Goal: Browse casually

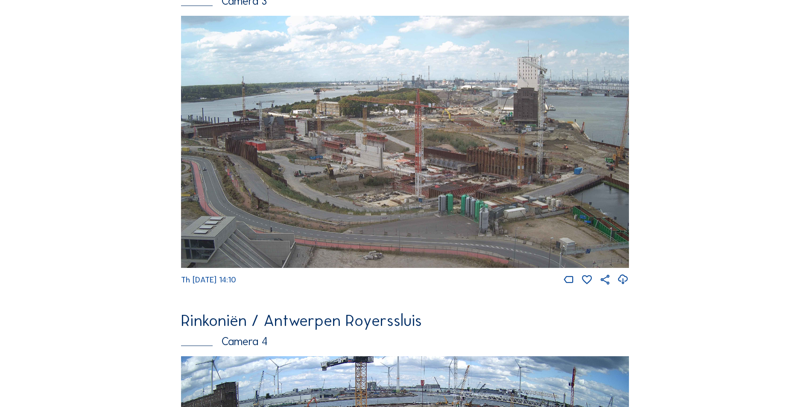
scroll to position [1412, 0]
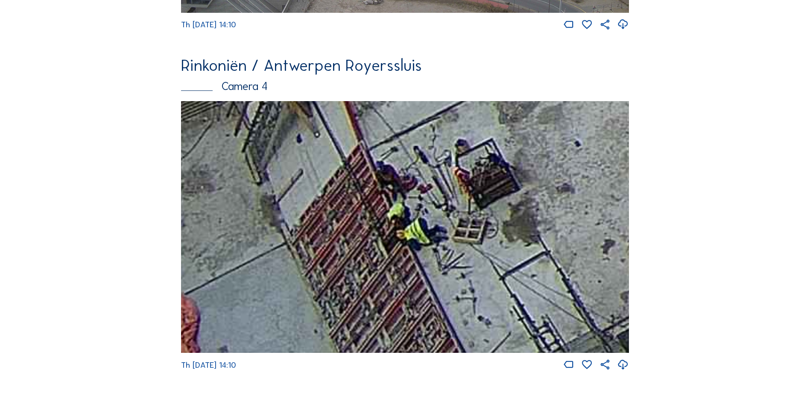
drag, startPoint x: 244, startPoint y: 307, endPoint x: 353, endPoint y: 178, distance: 168.8
click at [352, 178] on img at bounding box center [405, 227] width 448 height 252
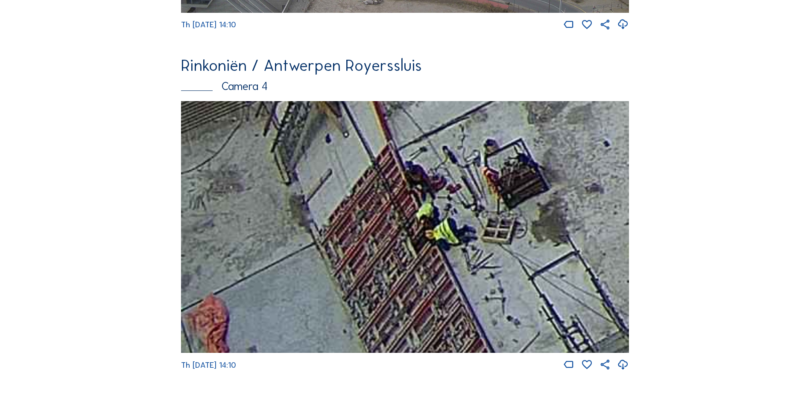
drag, startPoint x: 324, startPoint y: 237, endPoint x: 516, endPoint y: 188, distance: 197.9
click at [516, 188] on img at bounding box center [405, 227] width 448 height 252
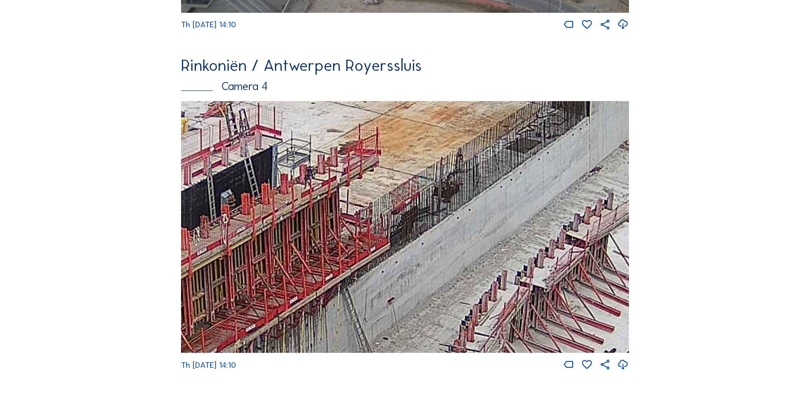
drag, startPoint x: 476, startPoint y: 241, endPoint x: 282, endPoint y: 210, distance: 195.9
click at [284, 212] on img at bounding box center [405, 227] width 448 height 252
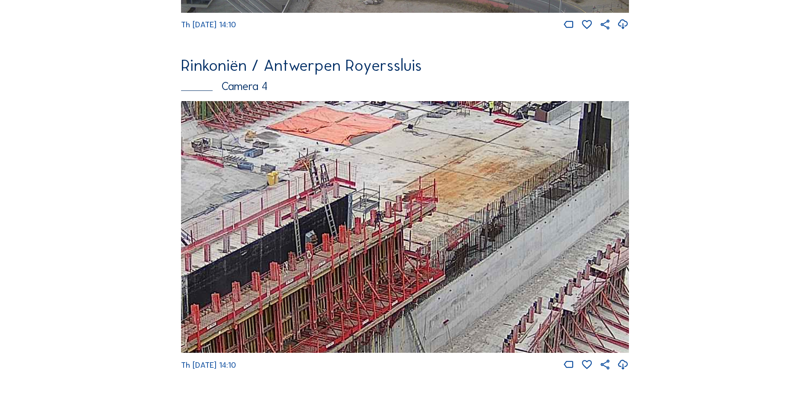
drag, startPoint x: 400, startPoint y: 211, endPoint x: 316, endPoint y: 205, distance: 84.3
click at [316, 205] on img at bounding box center [405, 227] width 448 height 252
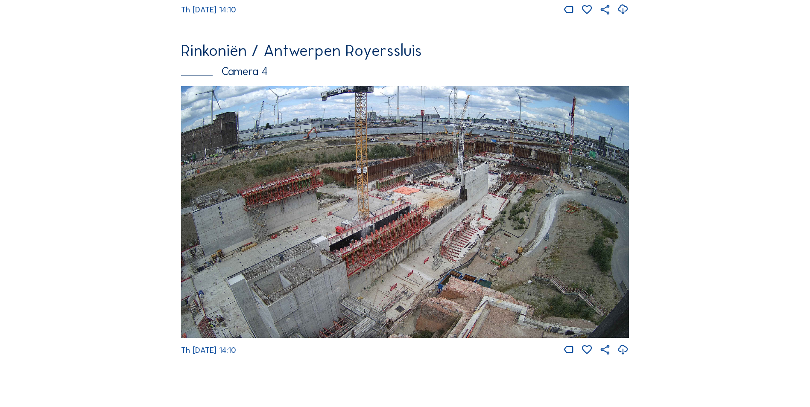
scroll to position [1455, 0]
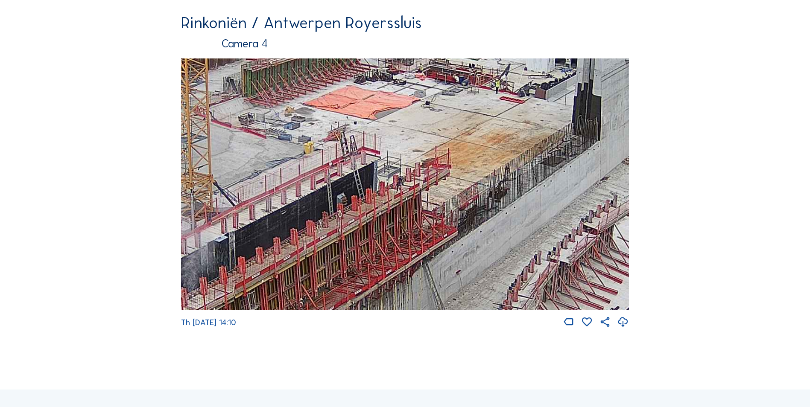
drag, startPoint x: 339, startPoint y: 156, endPoint x: 297, endPoint y: 163, distance: 42.4
click at [297, 163] on img at bounding box center [405, 185] width 448 height 252
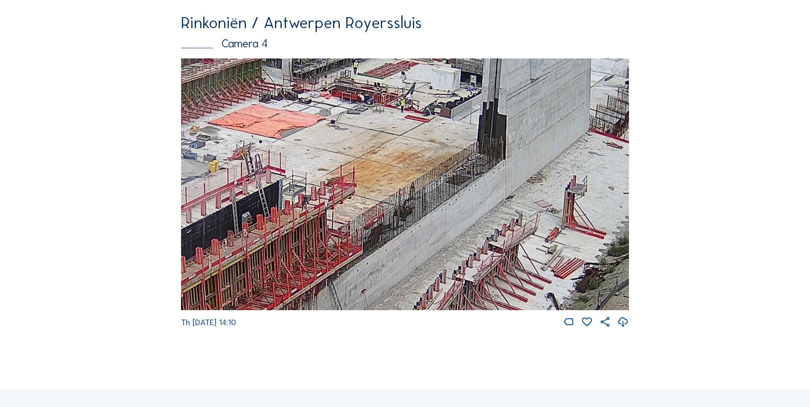
drag, startPoint x: 421, startPoint y: 148, endPoint x: 340, endPoint y: 157, distance: 81.2
click at [340, 157] on img at bounding box center [405, 185] width 448 height 252
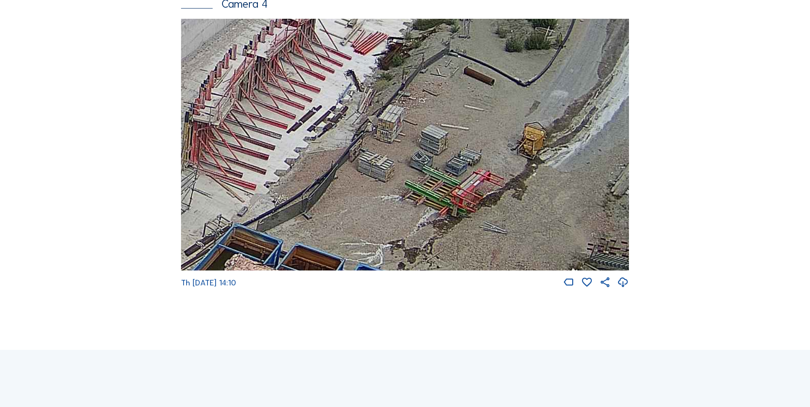
scroll to position [1498, 0]
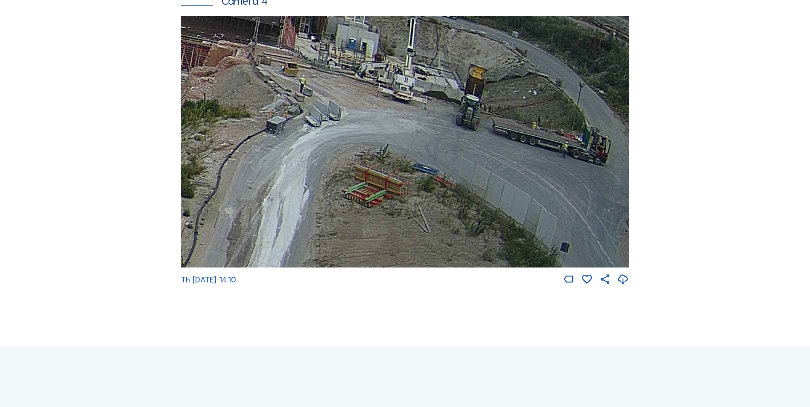
drag, startPoint x: 581, startPoint y: 132, endPoint x: 389, endPoint y: 158, distance: 194.5
click at [389, 158] on img at bounding box center [405, 142] width 448 height 252
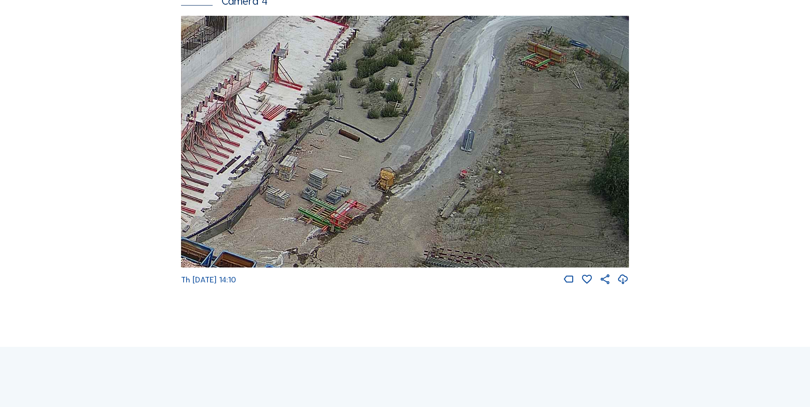
drag, startPoint x: 413, startPoint y: 175, endPoint x: 431, endPoint y: 65, distance: 111.3
click at [431, 65] on img at bounding box center [405, 142] width 448 height 252
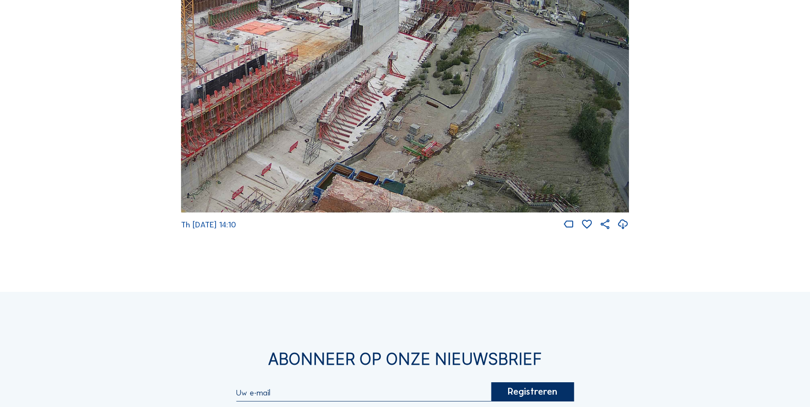
scroll to position [1455, 0]
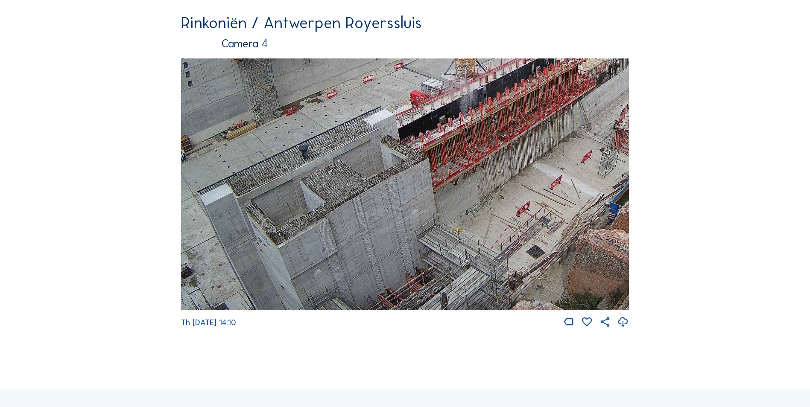
drag, startPoint x: 294, startPoint y: 271, endPoint x: 295, endPoint y: 162, distance: 108.9
click at [295, 162] on img at bounding box center [405, 185] width 448 height 252
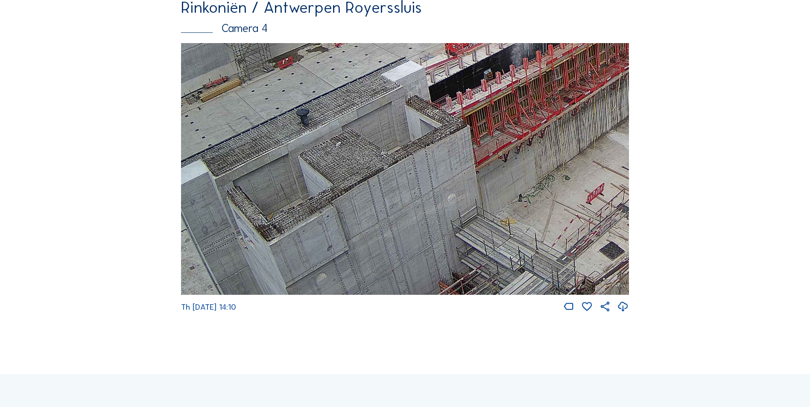
scroll to position [1498, 0]
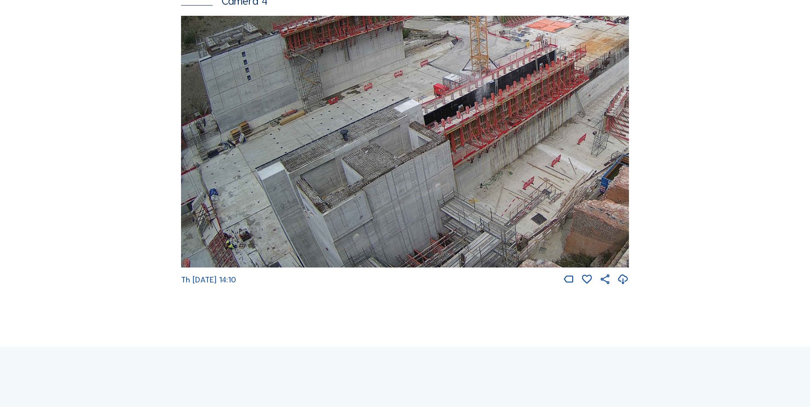
drag, startPoint x: 265, startPoint y: 170, endPoint x: 410, endPoint y: 105, distance: 158.9
click at [410, 105] on img at bounding box center [405, 142] width 448 height 252
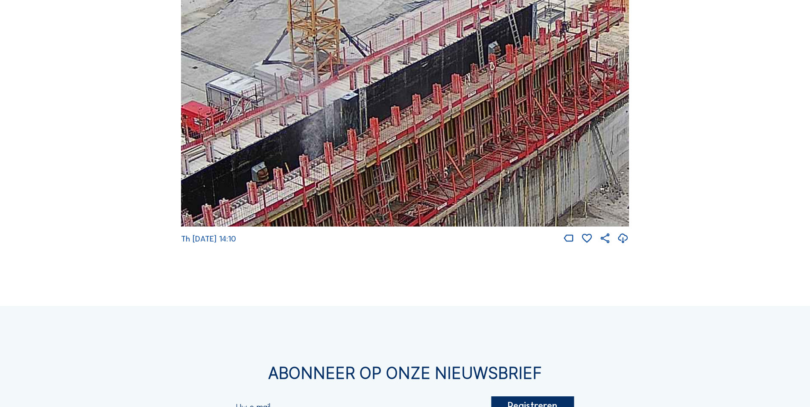
scroll to position [1540, 0]
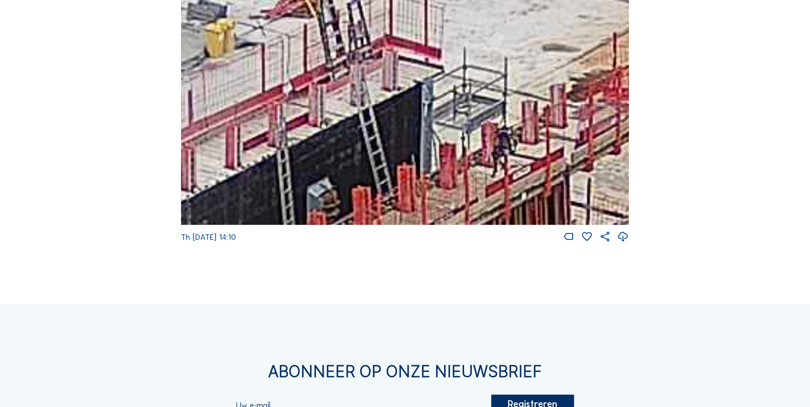
drag, startPoint x: 530, startPoint y: 36, endPoint x: 426, endPoint y: 151, distance: 155.4
click at [426, 151] on img at bounding box center [405, 99] width 448 height 252
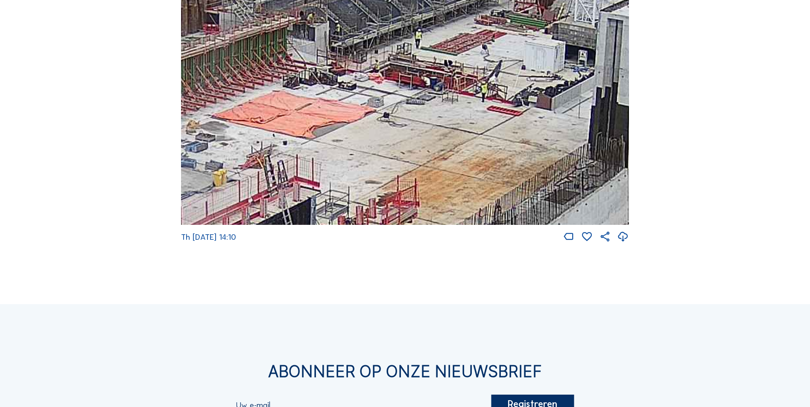
drag, startPoint x: 442, startPoint y: 109, endPoint x: 202, endPoint y: 152, distance: 243.9
click at [202, 152] on img at bounding box center [405, 99] width 448 height 252
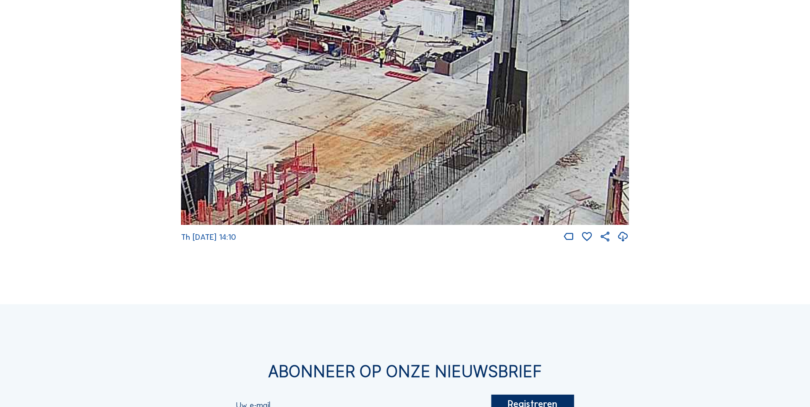
drag, startPoint x: 495, startPoint y: 138, endPoint x: 392, endPoint y: 103, distance: 109.1
click at [393, 103] on img at bounding box center [405, 99] width 448 height 252
